Goal: Task Accomplishment & Management: Manage account settings

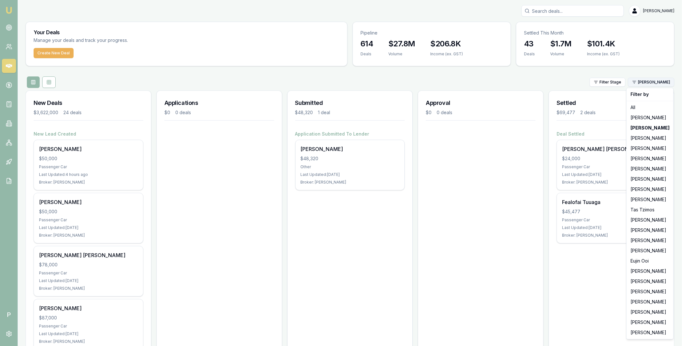
click at [645, 82] on html "Emu Broker P Matt Leeburn Toggle Menu Your Deals Manage your deals and track yo…" at bounding box center [341, 173] width 682 height 346
click at [645, 227] on div "Pinkesh Patel" at bounding box center [650, 230] width 44 height 10
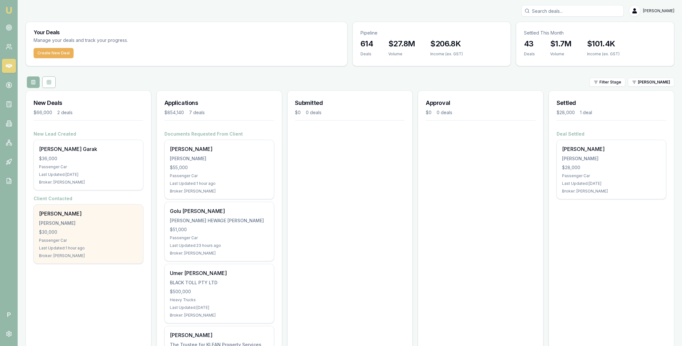
click at [91, 230] on div "$30,000" at bounding box center [88, 232] width 99 height 6
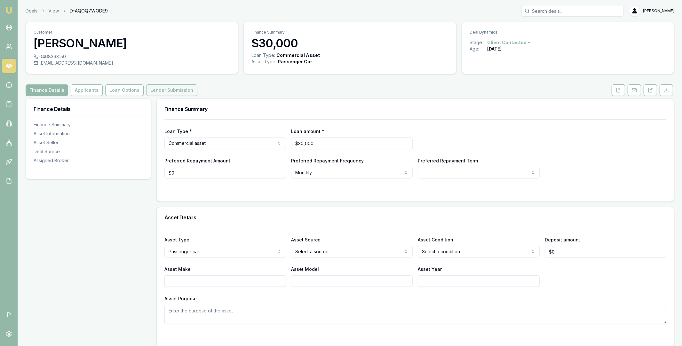
click at [187, 94] on button "Lender Submission" at bounding box center [171, 90] width 51 height 12
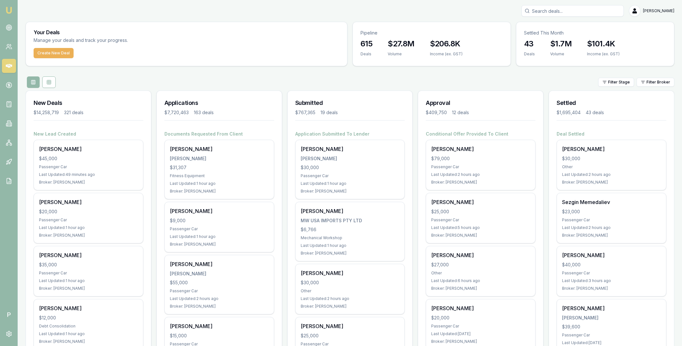
click at [552, 10] on input "Search deals" at bounding box center [572, 11] width 102 height 12
type input "charlotte"
click at [552, 36] on p "0407511992" at bounding box center [572, 34] width 97 height 6
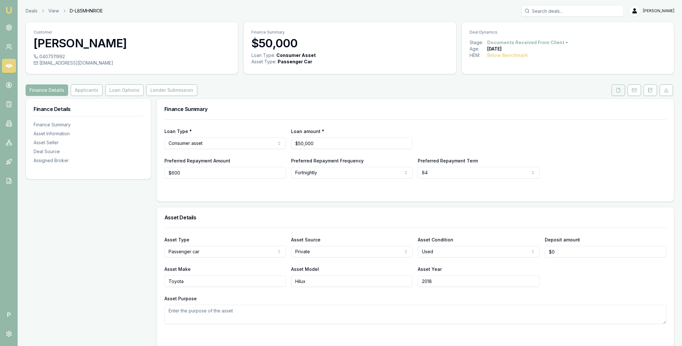
click at [620, 91] on icon at bounding box center [619, 90] width 4 height 4
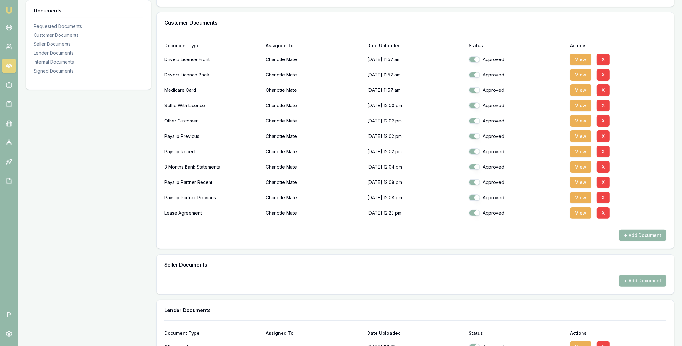
scroll to position [200, 0]
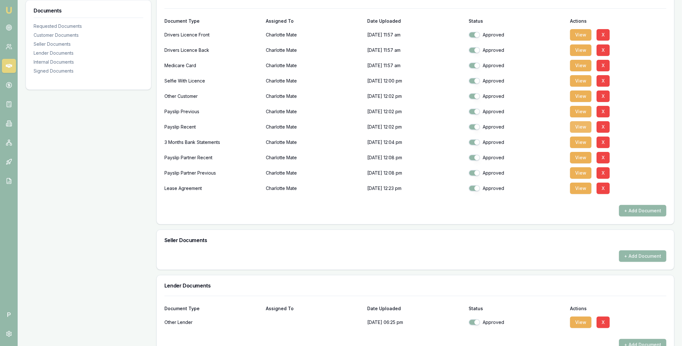
click at [582, 125] on button "View" at bounding box center [580, 127] width 21 height 12
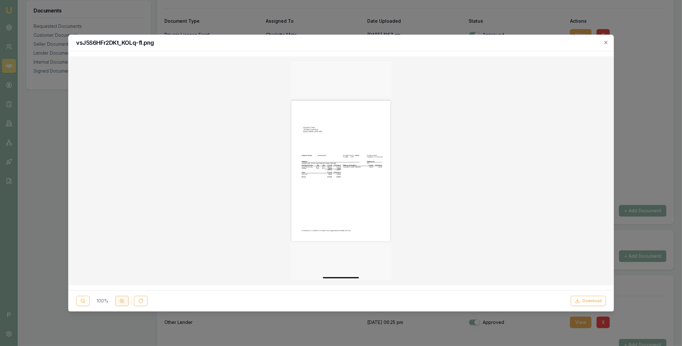
click at [121, 301] on icon at bounding box center [121, 300] width 5 height 5
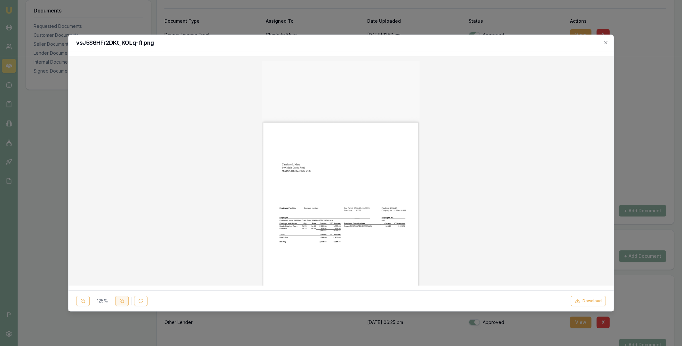
click at [121, 301] on icon at bounding box center [121, 300] width 5 height 5
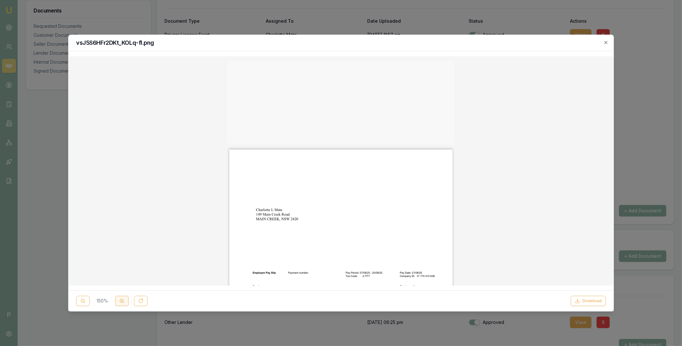
click at [121, 301] on icon at bounding box center [121, 300] width 5 height 5
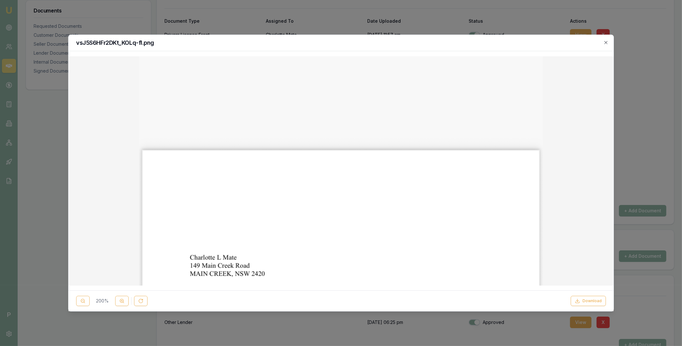
scroll to position [0, 0]
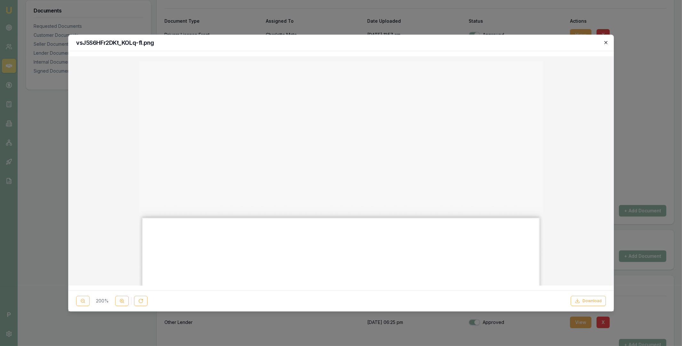
click at [605, 43] on icon "button" at bounding box center [605, 42] width 5 height 5
